Goal: Information Seeking & Learning: Learn about a topic

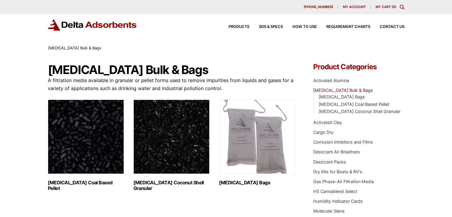
click at [83, 152] on img "Visit product category Activated Carbon Coal Based Pellet" at bounding box center [86, 137] width 76 height 74
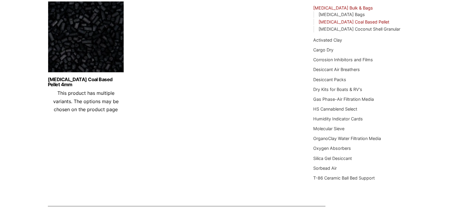
scroll to position [74, 0]
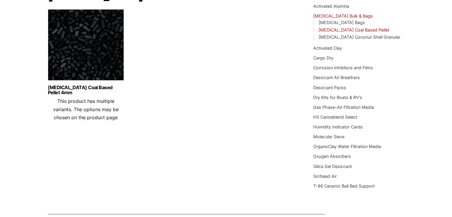
click at [77, 56] on img at bounding box center [86, 46] width 76 height 74
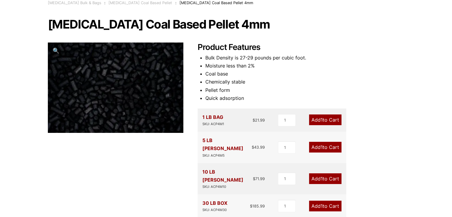
scroll to position [12, 0]
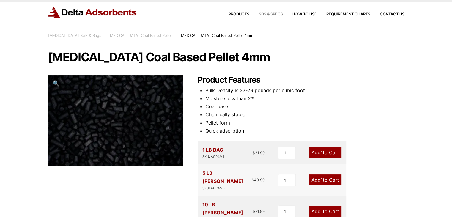
click at [265, 13] on span "SDS & SPECS" at bounding box center [271, 14] width 24 height 4
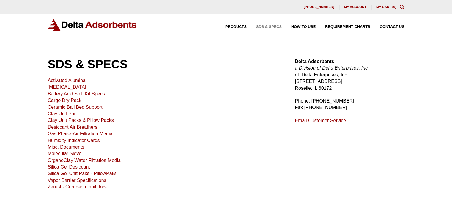
click at [74, 87] on link "[MEDICAL_DATA]" at bounding box center [67, 86] width 38 height 5
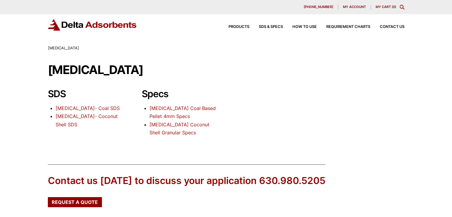
scroll to position [30, 0]
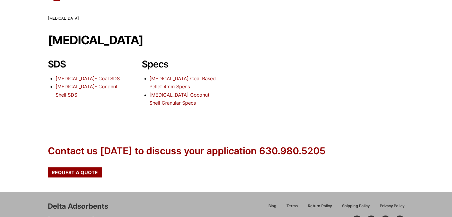
click at [169, 79] on link "[MEDICAL_DATA] Coal Based Pellet 4mm Specs" at bounding box center [183, 83] width 66 height 14
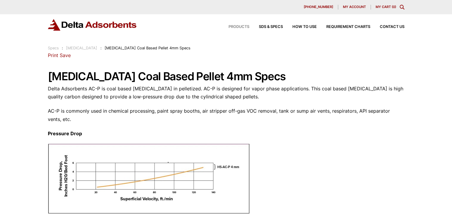
click at [234, 26] on span "Products" at bounding box center [239, 27] width 21 height 4
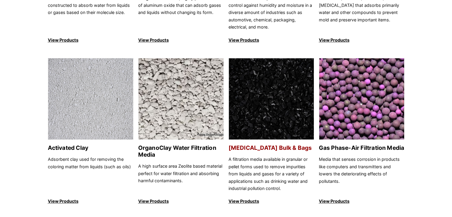
scroll to position [178, 0]
click at [268, 121] on img at bounding box center [271, 99] width 85 height 82
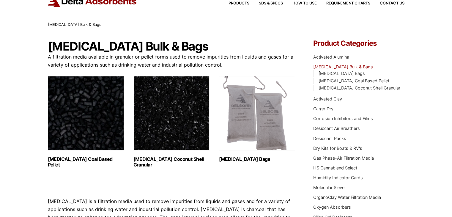
scroll to position [59, 0]
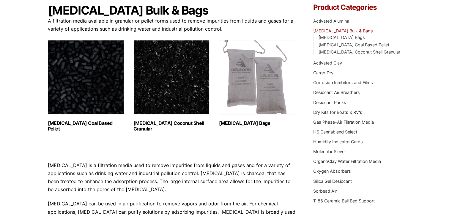
click at [81, 90] on img "Visit product category Activated Carbon Coal Based Pellet" at bounding box center [86, 77] width 76 height 74
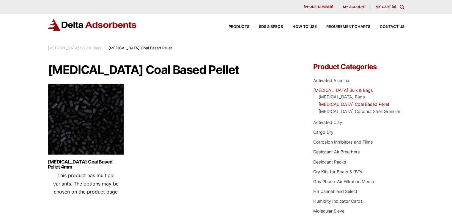
click at [75, 118] on img at bounding box center [86, 121] width 76 height 74
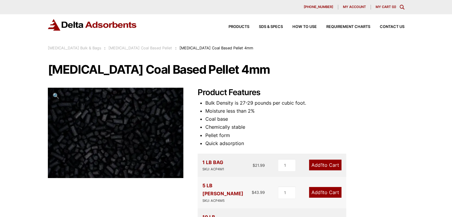
click at [388, 66] on h1 "Activated Carbon Coal Based Pellet 4mm" at bounding box center [226, 69] width 357 height 12
click at [231, 25] on span "Products" at bounding box center [239, 27] width 21 height 4
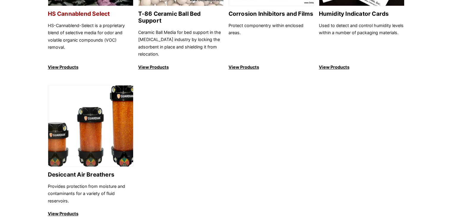
scroll to position [506, 0]
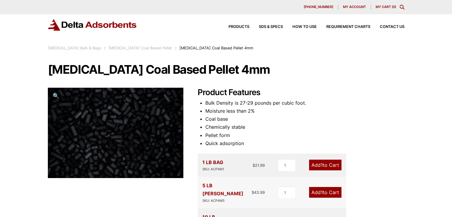
scroll to position [30, 0]
